Goal: Transaction & Acquisition: Purchase product/service

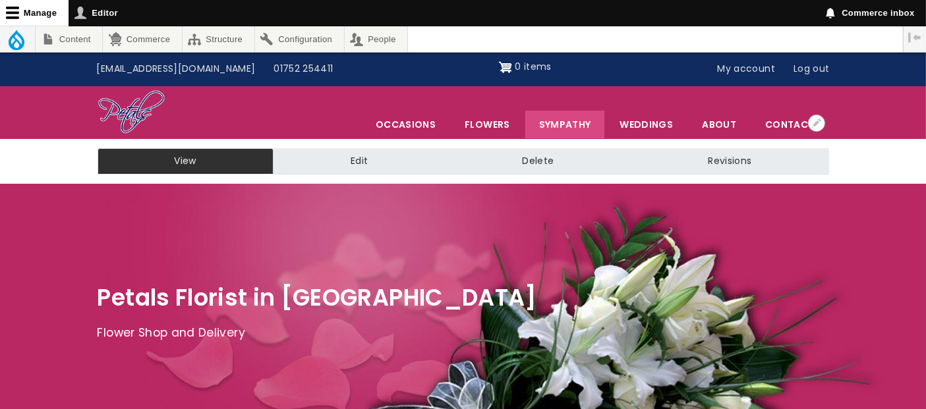
click at [566, 125] on link "Sympathy" at bounding box center [565, 125] width 80 height 28
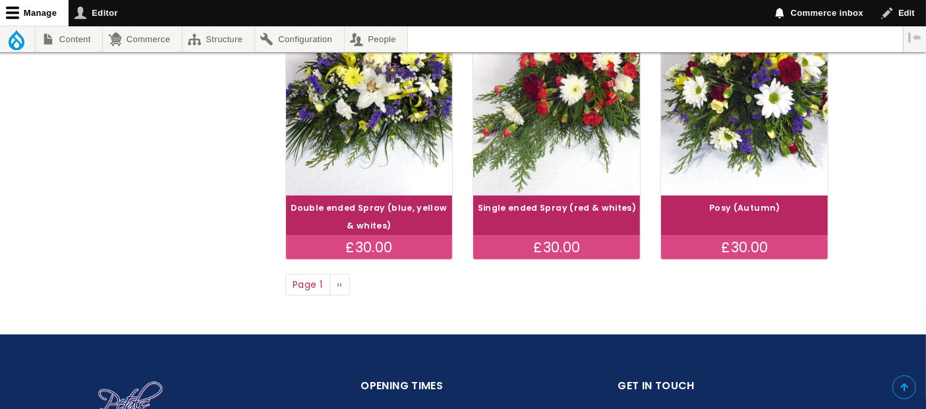
scroll to position [1244, 0]
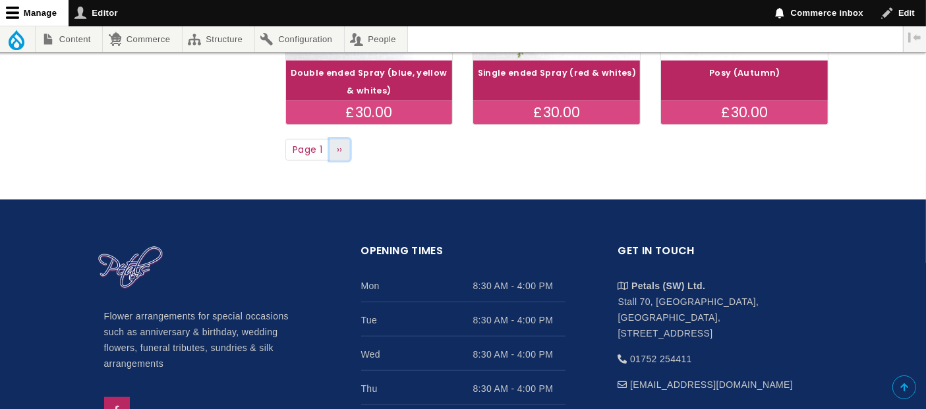
click at [342, 150] on span "››" at bounding box center [340, 149] width 6 height 13
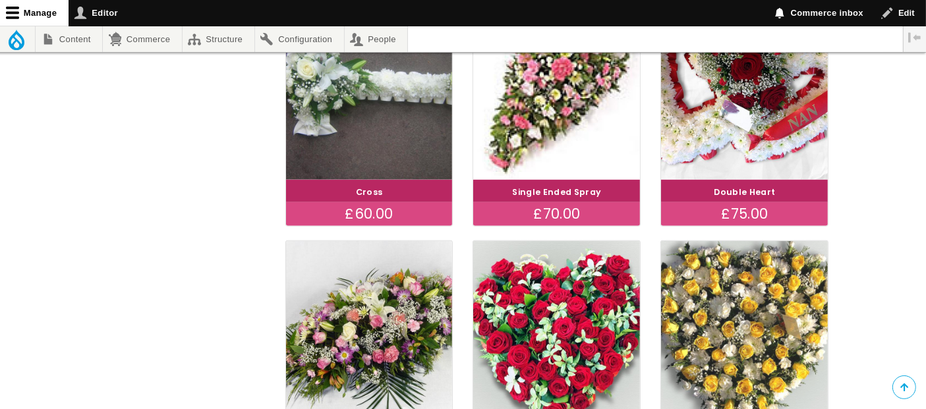
scroll to position [952, 0]
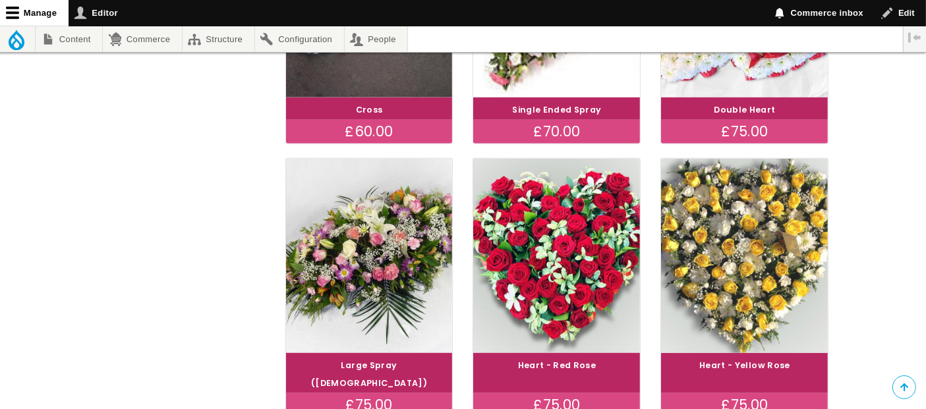
click at [745, 262] on img at bounding box center [744, 256] width 187 height 217
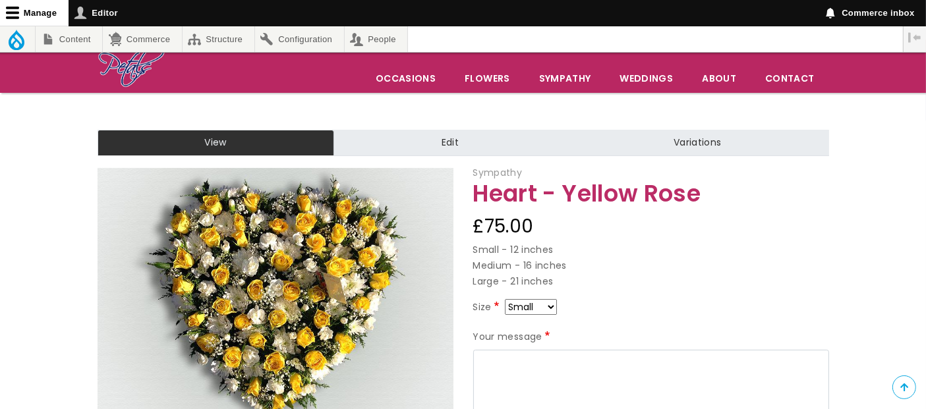
scroll to position [219, 0]
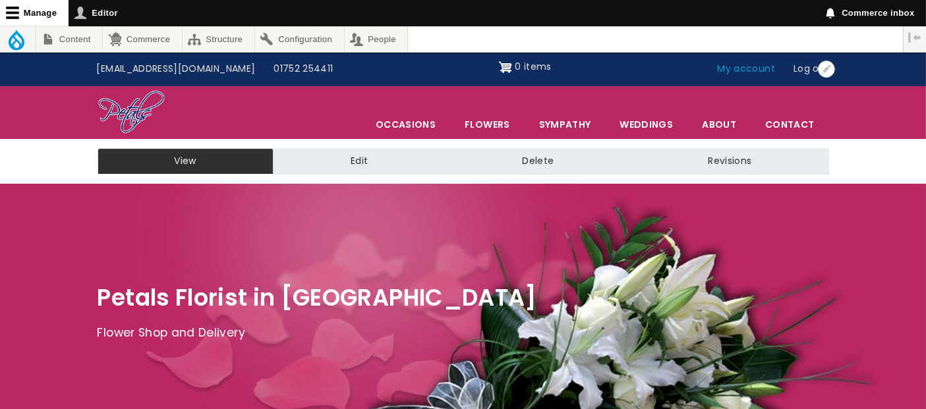
click at [756, 67] on link "My account" at bounding box center [746, 69] width 76 height 25
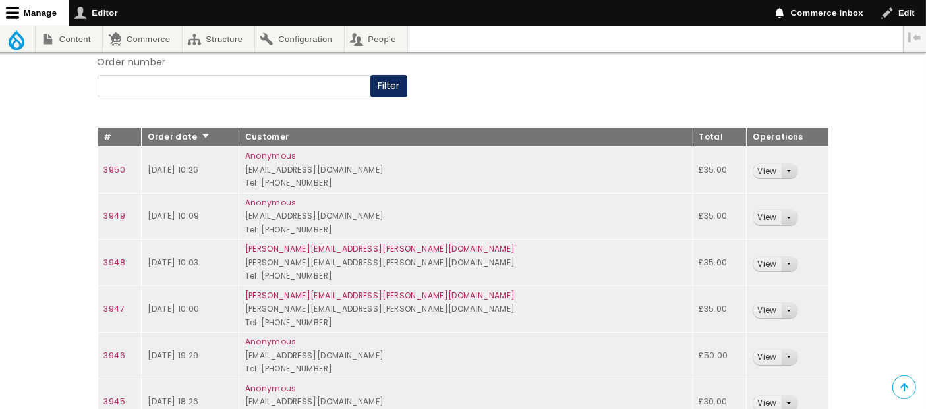
scroll to position [202, 0]
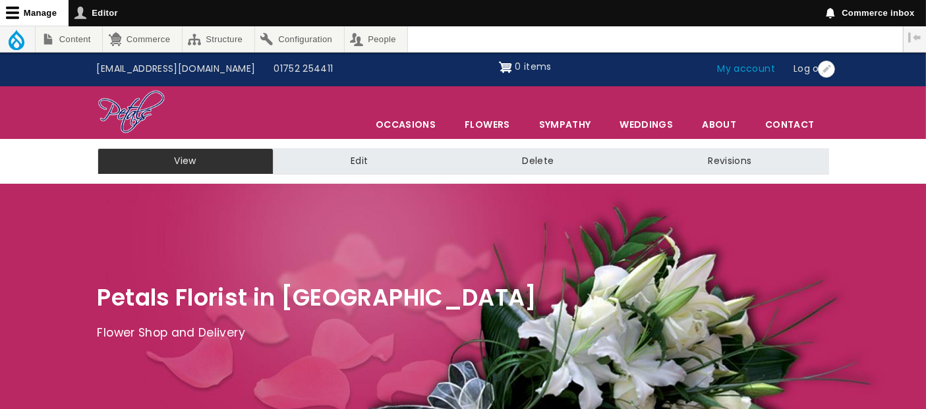
click at [739, 74] on link "My account" at bounding box center [746, 69] width 76 height 25
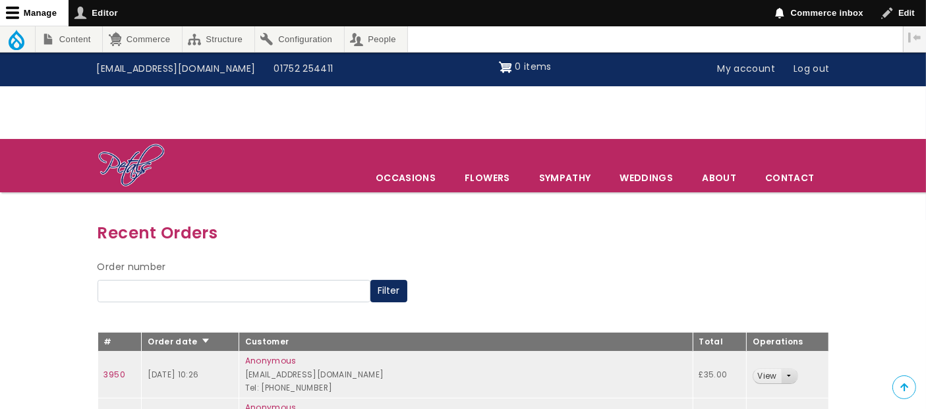
scroll to position [146, 0]
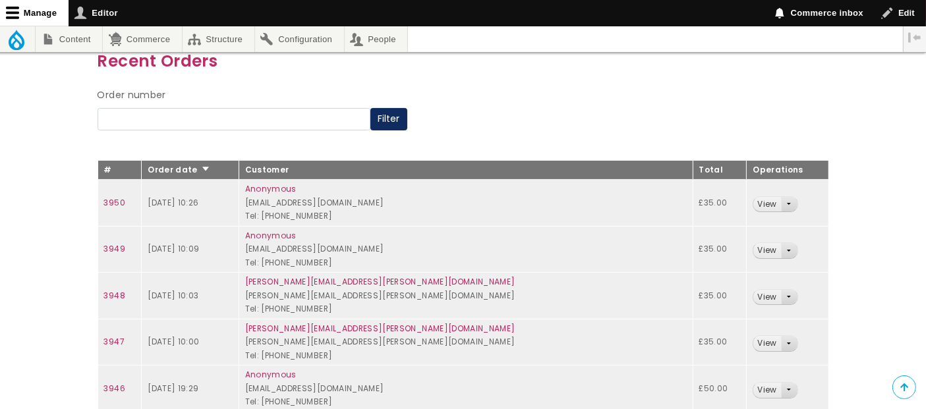
scroll to position [173, 0]
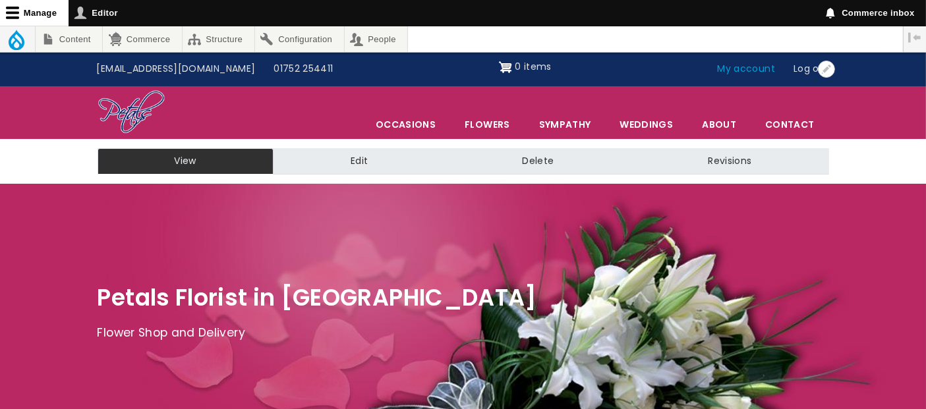
click at [750, 72] on link "My account" at bounding box center [746, 69] width 76 height 25
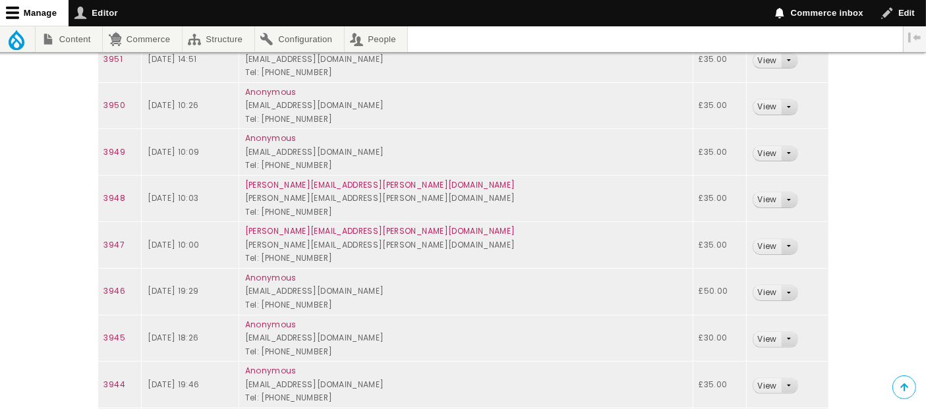
scroll to position [293, 0]
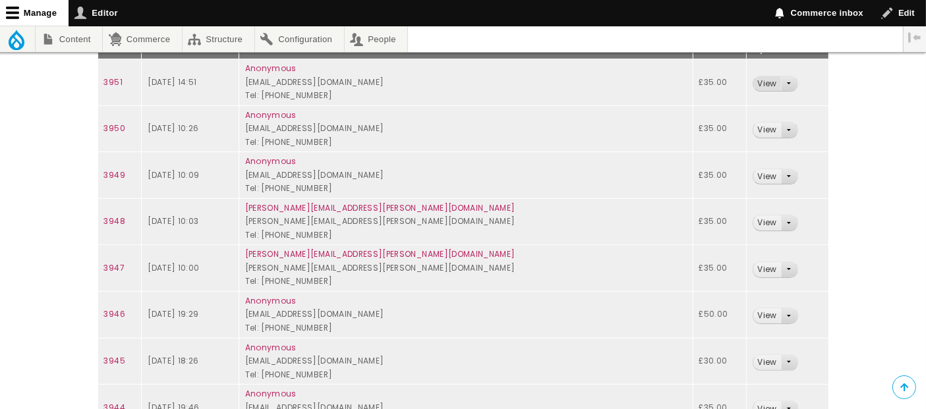
click at [753, 77] on link "View" at bounding box center [766, 83] width 27 height 15
